Goal: Information Seeking & Learning: Learn about a topic

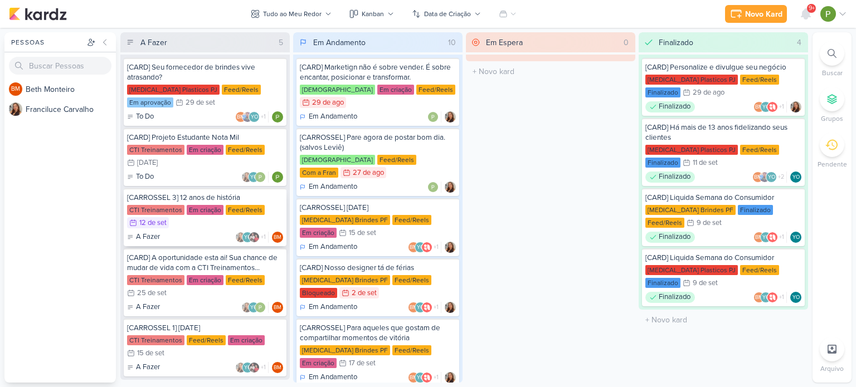
click at [191, 222] on div "CTI Treinamentos Em criação Feed/Reels 12/9 [DATE]" at bounding box center [205, 217] width 156 height 25
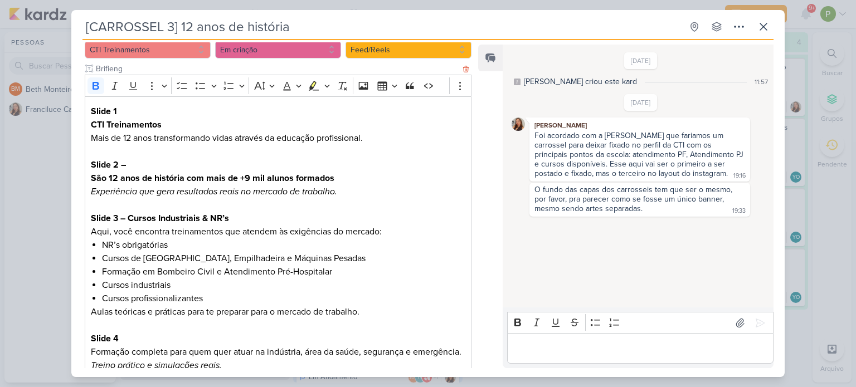
scroll to position [104, 0]
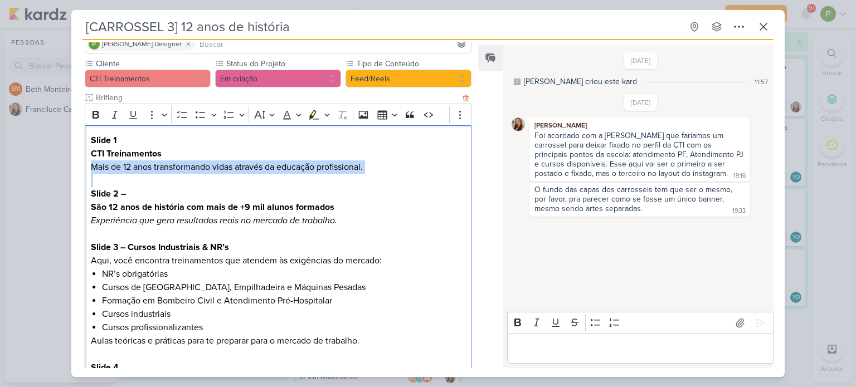
drag, startPoint x: 93, startPoint y: 150, endPoint x: 387, endPoint y: 169, distance: 294.3
click at [387, 169] on div "Slide 1 CTI Treinamentos Mais de 12 anos transformando vidas através da educaçã…" at bounding box center [278, 301] width 387 height 352
copy p "Mais de 12 anos transformando vidas através da educação profissional."
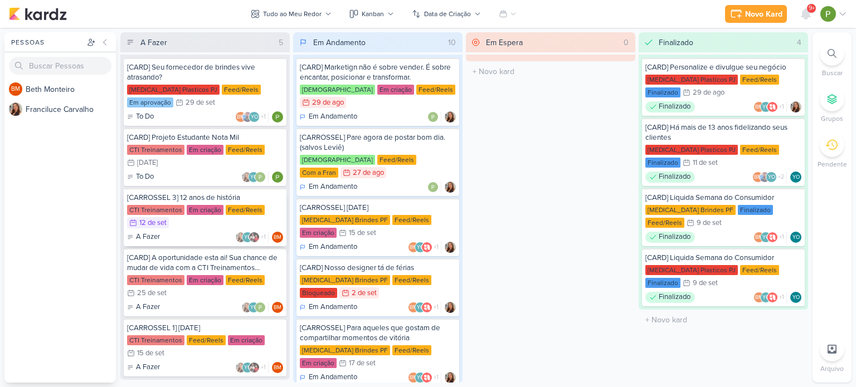
click at [215, 202] on div "[CARROSSEL 3] 12 anos de história CTI Treinamentos Em criação Feed/Reels 12/9 […" at bounding box center [205, 217] width 163 height 58
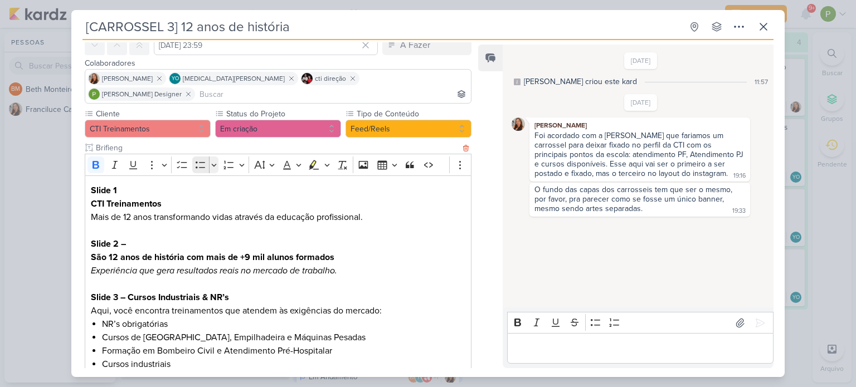
scroll to position [56, 0]
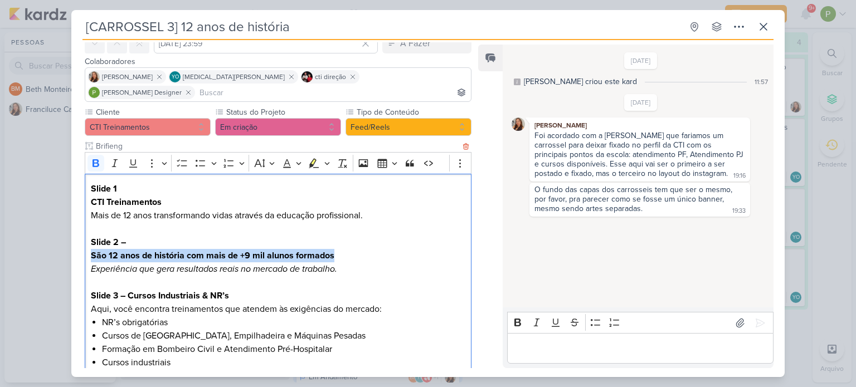
drag, startPoint x: 333, startPoint y: 241, endPoint x: 91, endPoint y: 241, distance: 242.5
click at [91, 241] on p "Slide 2 – São 12 anos de história com mais de +9 mil alunos formados Experiênci…" at bounding box center [278, 256] width 375 height 40
copy strong "São 12 anos de história com mais de +9 mil alunos formados"
